Goal: Information Seeking & Learning: Stay updated

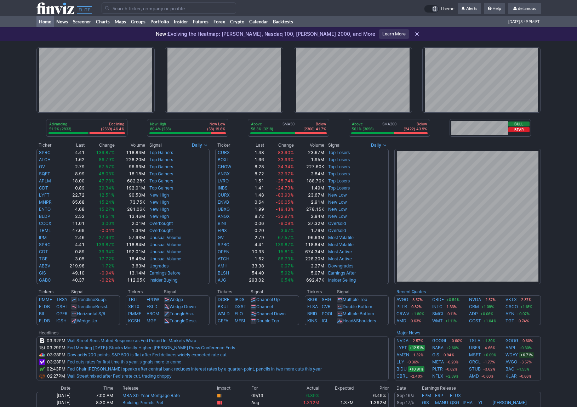
click at [566, 93] on div "Advancing 51.2% (2833) Declining (2569) 46.4% New High 80.4% (238) New Low (58)…" at bounding box center [288, 301] width 577 height 520
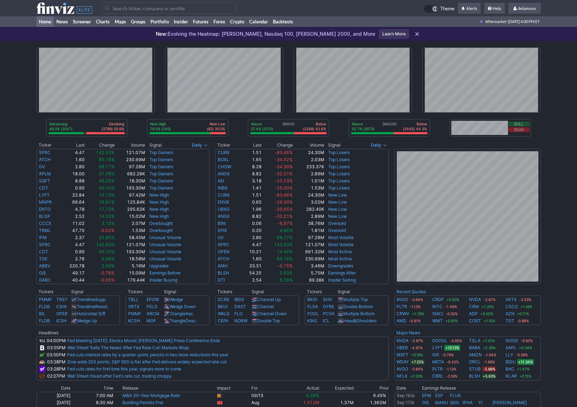
click at [14, 96] on div "Advancing 46.0% (2547) Declining (2799) 50.6% New High 79.5% (240) New Low (62)…" at bounding box center [288, 301] width 577 height 520
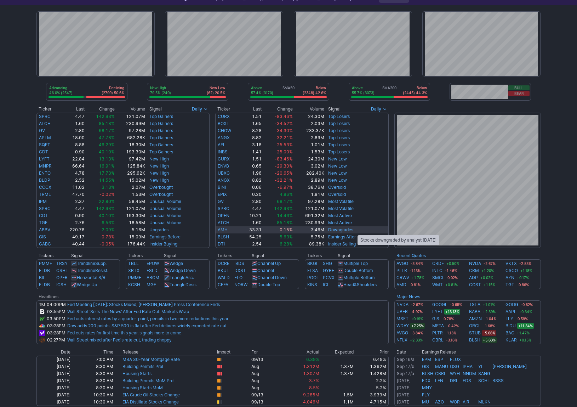
scroll to position [3, 0]
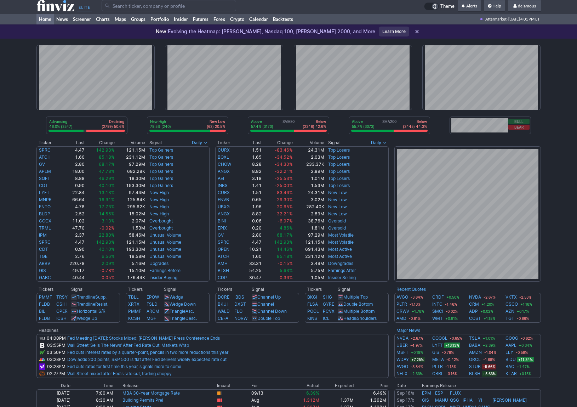
scroll to position [2, 0]
